Goal: Task Accomplishment & Management: Manage account settings

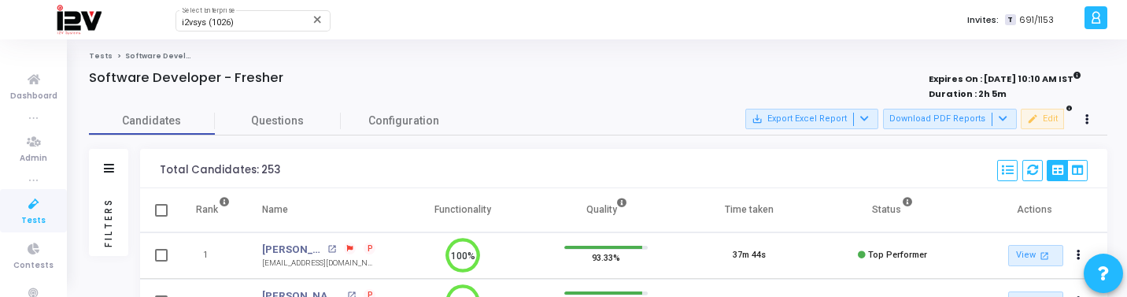
click at [28, 226] on span "Tests" at bounding box center [33, 220] width 24 height 13
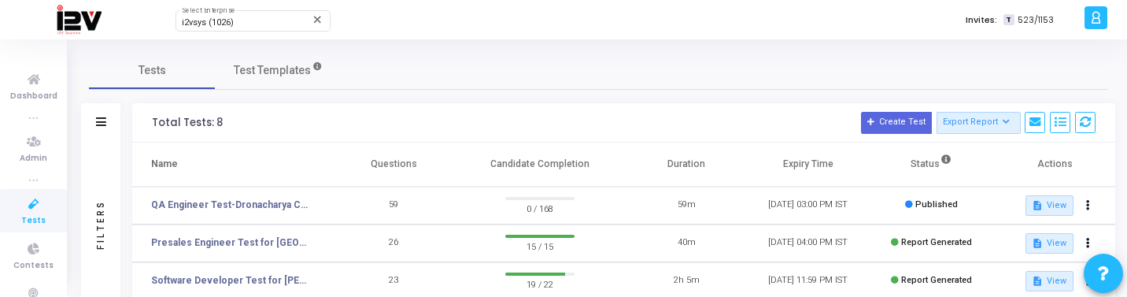
click at [284, 228] on td "Presales Engineer Test for [GEOGRAPHIC_DATA]" at bounding box center [232, 243] width 201 height 38
click at [283, 242] on link "Presales Engineer Test for [GEOGRAPHIC_DATA]" at bounding box center [229, 242] width 157 height 14
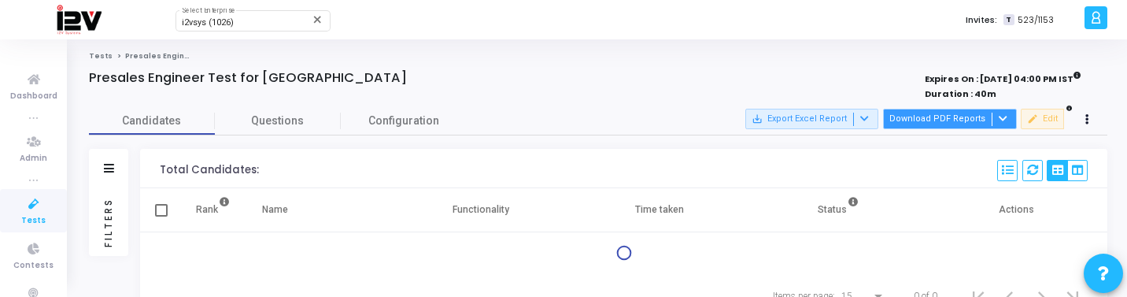
click at [996, 124] on div at bounding box center [1000, 118] width 19 height 13
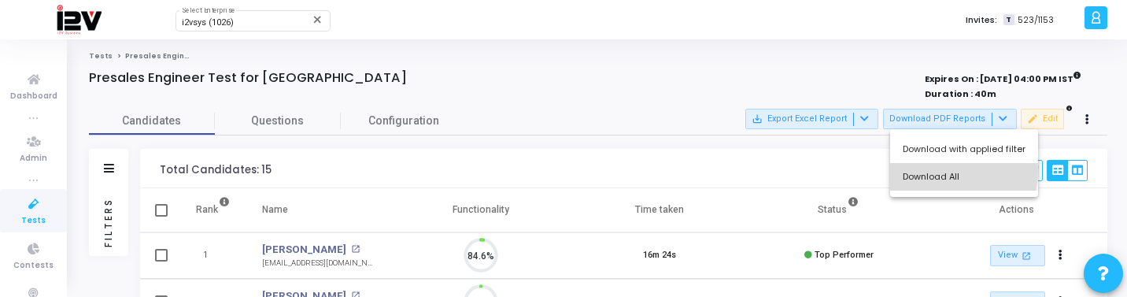
click at [944, 171] on button "Download All" at bounding box center [964, 177] width 148 height 28
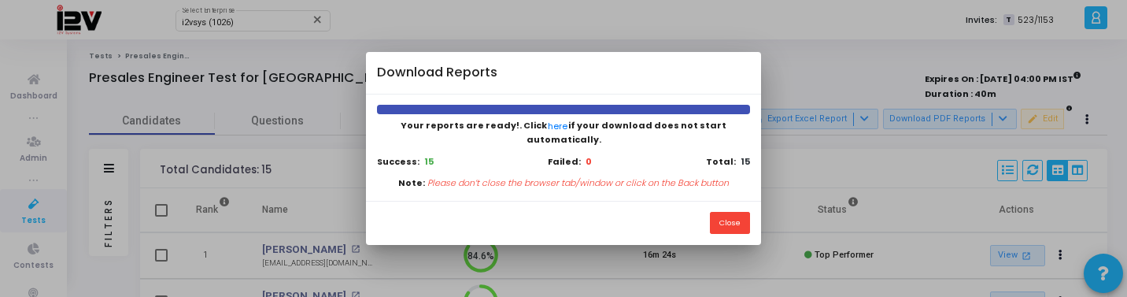
click at [905, 53] on div at bounding box center [563, 148] width 1127 height 297
click at [733, 203] on div "Close" at bounding box center [563, 223] width 394 height 44
click at [733, 212] on button "Close" at bounding box center [730, 222] width 40 height 21
